Goal: Information Seeking & Learning: Find specific fact

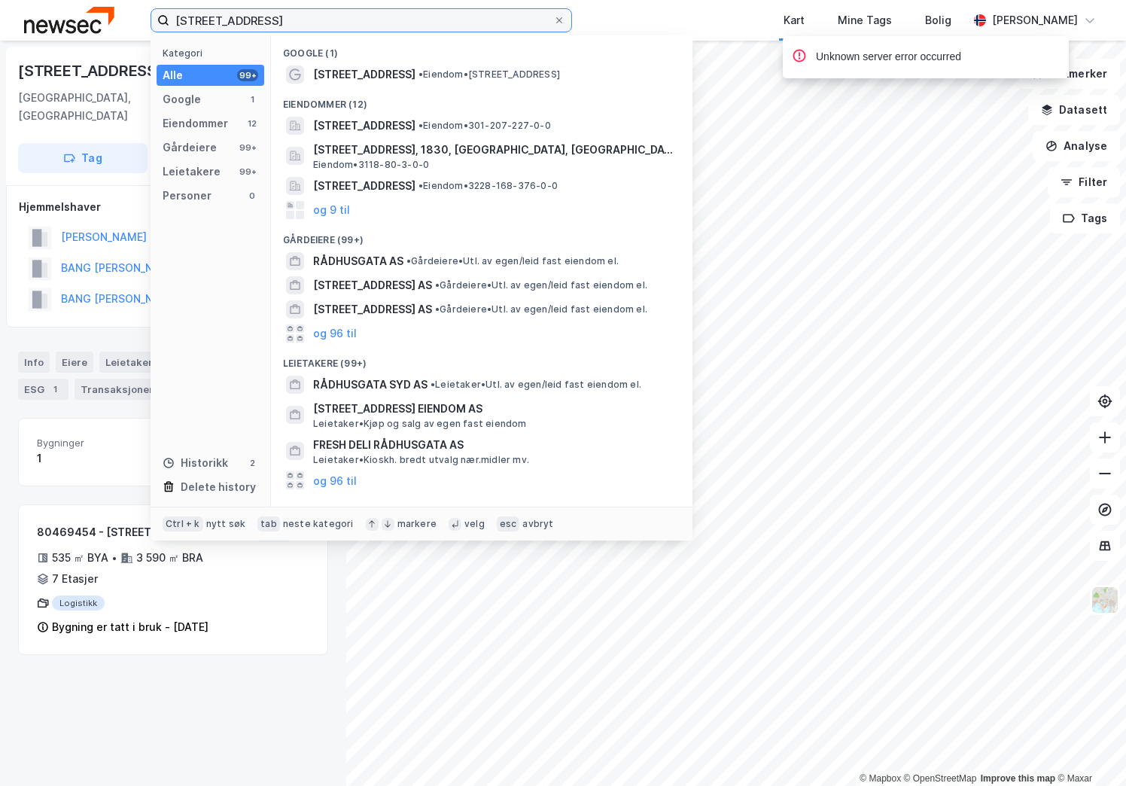
drag, startPoint x: 271, startPoint y: 20, endPoint x: 154, endPoint y: 16, distance: 116.7
click at [154, 16] on label "[STREET_ADDRESS]" at bounding box center [362, 20] width 422 height 24
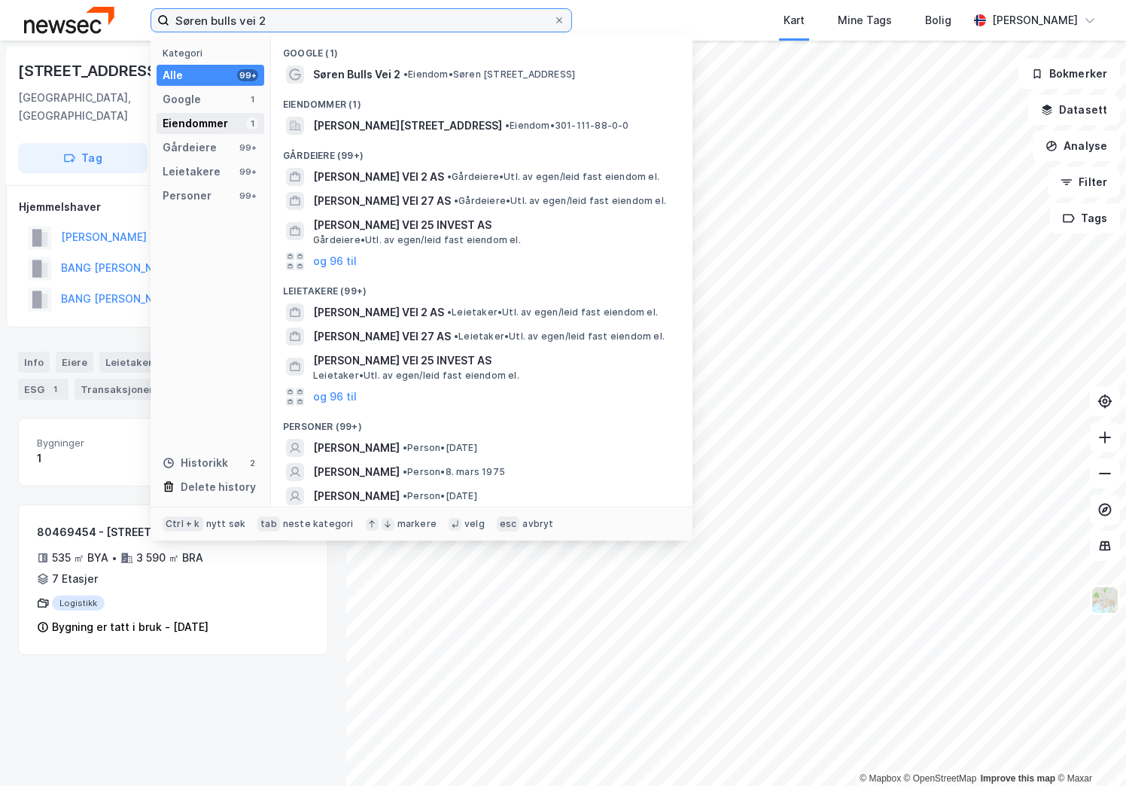
type input "Søren bulls vei 2"
click at [237, 122] on div "Eiendommer 1" at bounding box center [211, 123] width 108 height 21
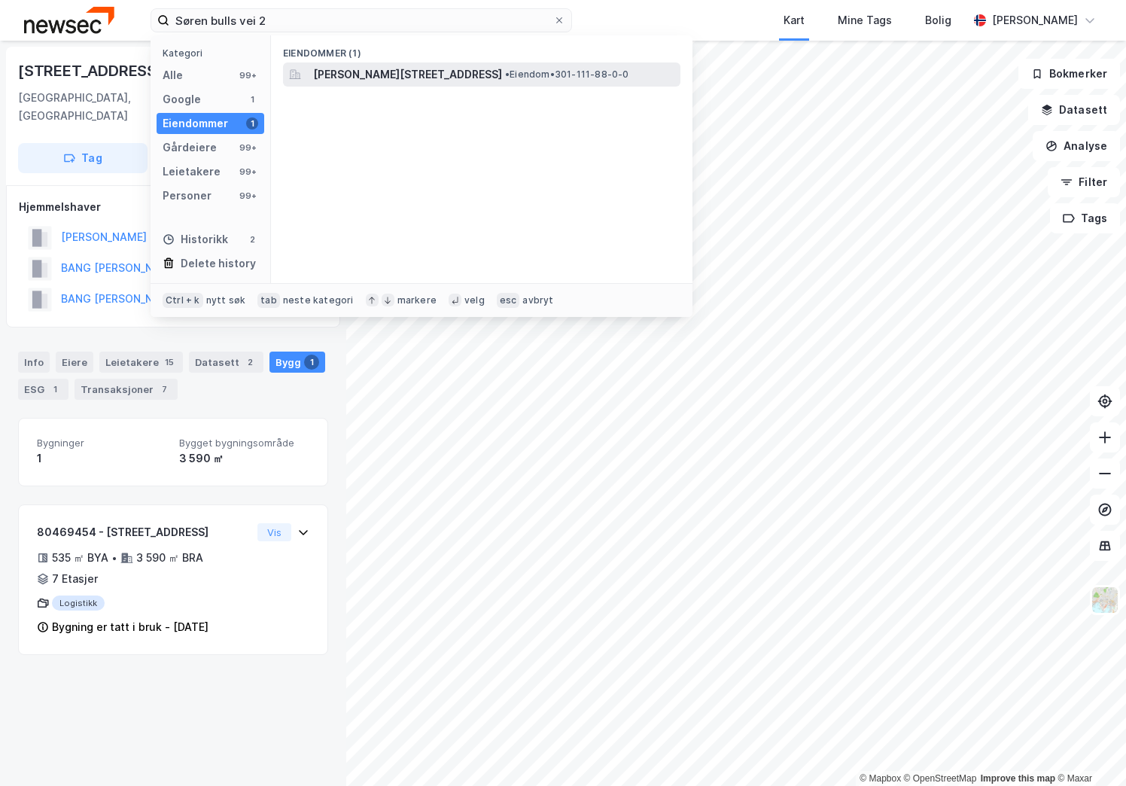
click at [402, 68] on span "[PERSON_NAME][STREET_ADDRESS]" at bounding box center [407, 74] width 189 height 18
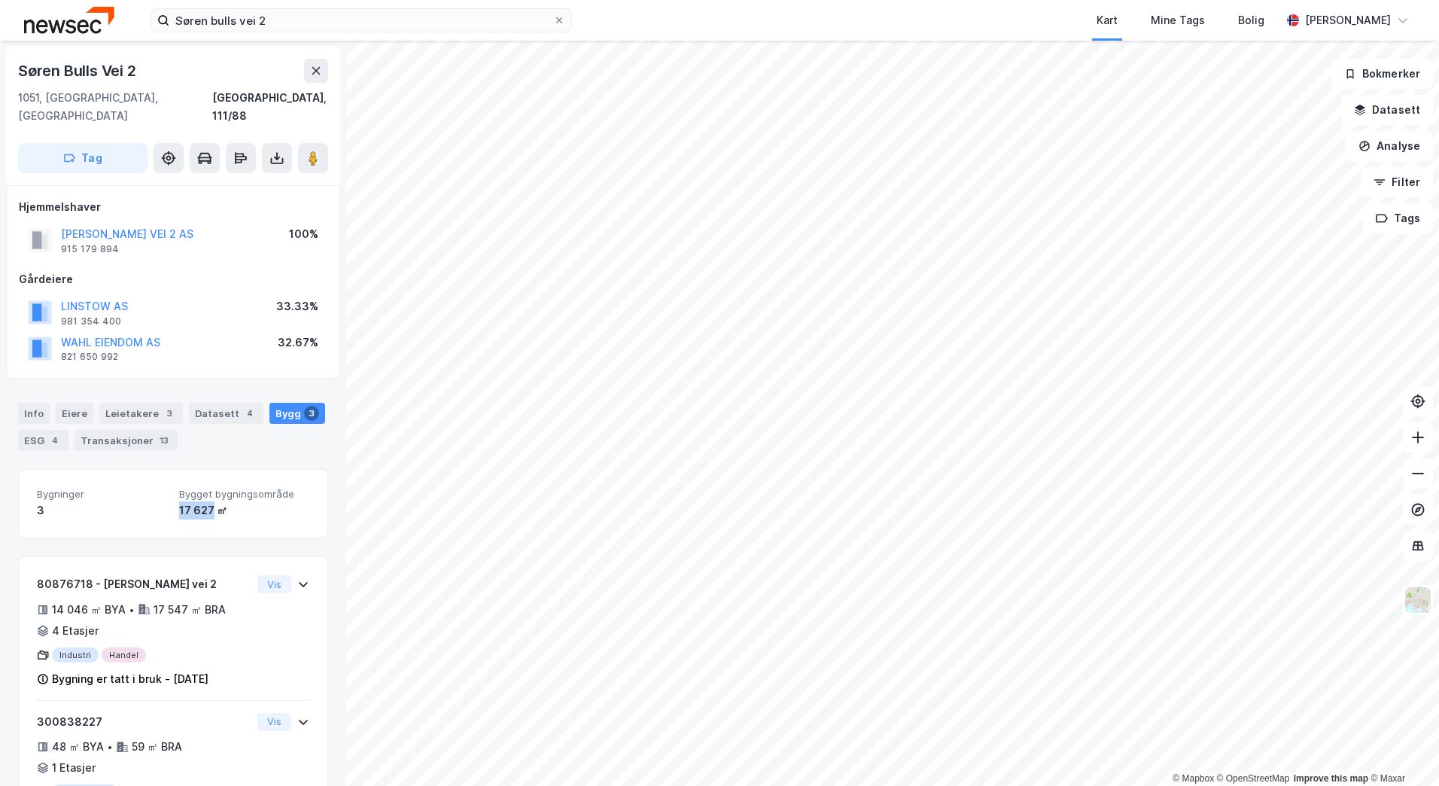
drag, startPoint x: 171, startPoint y: 492, endPoint x: 206, endPoint y: 494, distance: 35.4
click at [206, 494] on div "Bygninger 3 Bygget bygningsområde 17 627 ㎡" at bounding box center [173, 503] width 273 height 31
copy div "17 627"
